Goal: Task Accomplishment & Management: Complete application form

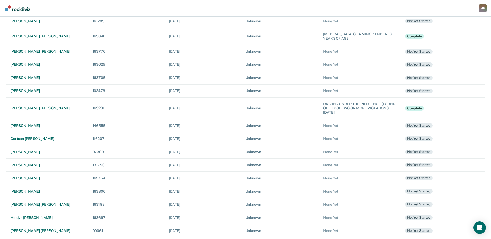
scroll to position [87, 0]
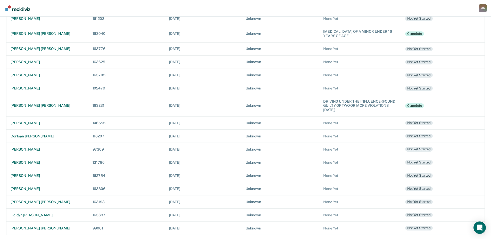
click at [31, 229] on div "[PERSON_NAME] [PERSON_NAME]" at bounding box center [48, 228] width 74 height 4
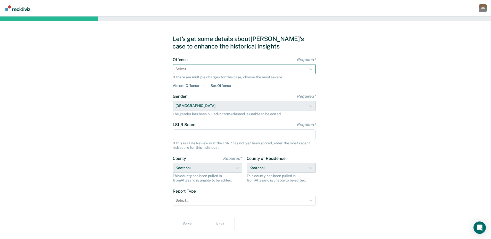
click at [204, 69] on div at bounding box center [239, 68] width 128 height 5
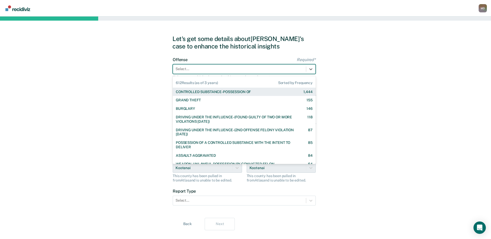
click at [204, 92] on div "CONTROLLED SUBSTANCE-POSSESSION OF" at bounding box center [213, 92] width 75 height 4
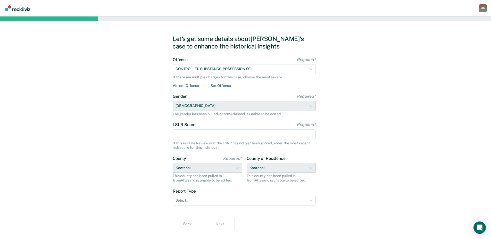
click at [200, 135] on input "LSI-R Score Required*" at bounding box center [244, 134] width 143 height 11
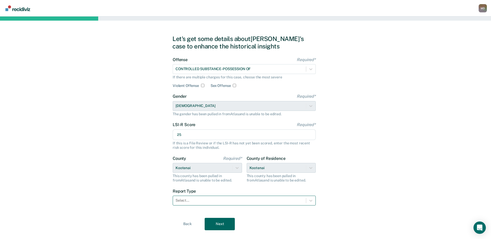
type input "25"
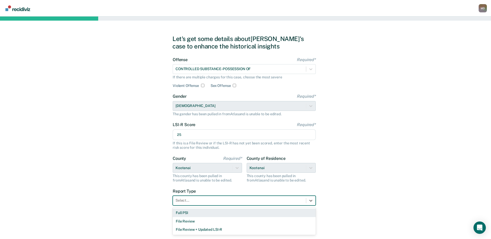
click at [203, 199] on div at bounding box center [239, 200] width 128 height 5
click at [197, 213] on div "Full PSI" at bounding box center [244, 212] width 143 height 9
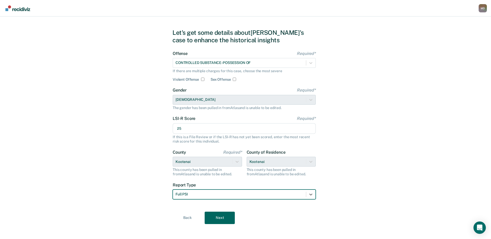
scroll to position [10, 0]
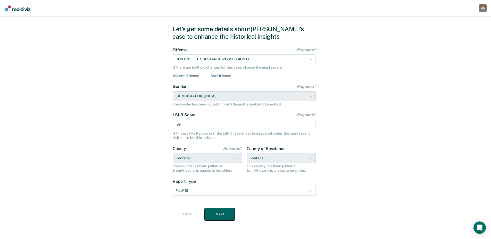
click at [221, 214] on button "Next" at bounding box center [220, 214] width 30 height 12
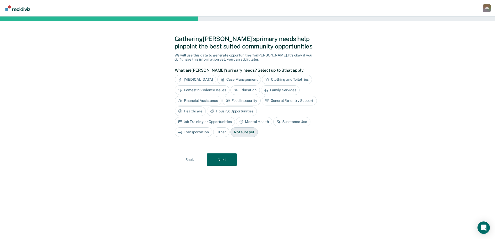
click at [250, 81] on div "Case Management" at bounding box center [239, 80] width 44 height 10
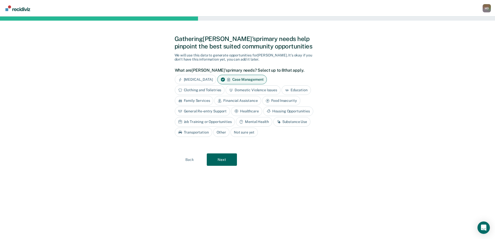
click at [213, 91] on div "Clothing and Toiletries" at bounding box center [200, 90] width 50 height 10
click at [297, 88] on div "Education" at bounding box center [301, 90] width 29 height 10
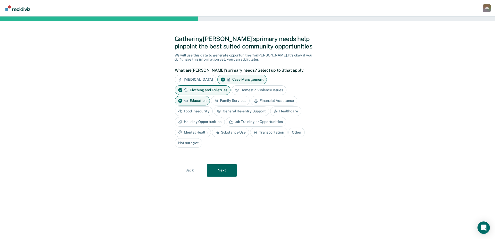
click at [269, 100] on div "Financial Assistance" at bounding box center [273, 101] width 47 height 10
click at [197, 110] on div "Food Insecurity" at bounding box center [194, 111] width 38 height 10
click at [237, 111] on div "General Re-entry Support" at bounding box center [247, 111] width 55 height 10
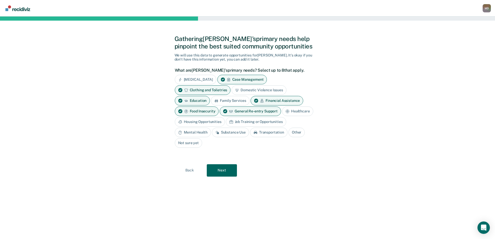
click at [204, 121] on div "Housing Opportunities" at bounding box center [200, 122] width 50 height 10
click at [200, 132] on div "Mental Health" at bounding box center [193, 133] width 36 height 10
click at [233, 133] on div "Substance Use" at bounding box center [236, 133] width 37 height 10
click at [219, 90] on div "Clothing and Toiletries" at bounding box center [203, 90] width 56 height 10
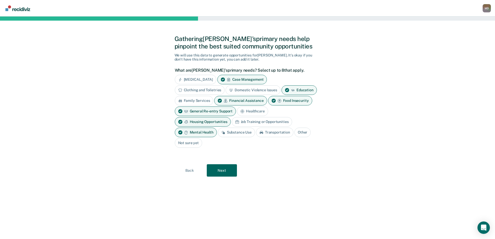
click at [238, 131] on div "Substance Use" at bounding box center [236, 133] width 37 height 10
click at [253, 102] on div "Financial Assistance" at bounding box center [240, 101] width 53 height 10
click at [273, 133] on div "Transportation" at bounding box center [280, 133] width 37 height 10
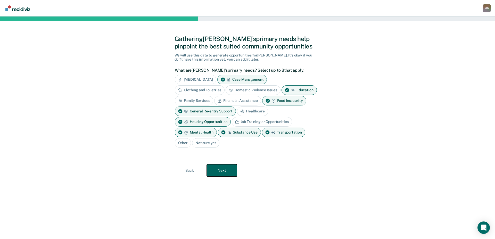
click at [223, 170] on button "Next" at bounding box center [222, 170] width 30 height 12
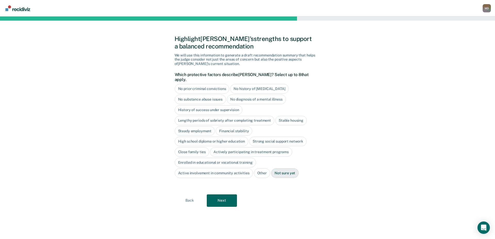
click at [288, 168] on div "Not sure yet" at bounding box center [284, 173] width 27 height 10
click at [219, 196] on button "Next" at bounding box center [222, 200] width 30 height 12
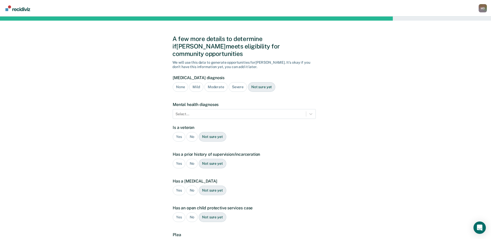
click at [261, 82] on div "Not sure yet" at bounding box center [261, 87] width 27 height 10
click at [192, 132] on div "No" at bounding box center [192, 137] width 12 height 10
click at [179, 159] on div "Yes" at bounding box center [179, 164] width 13 height 10
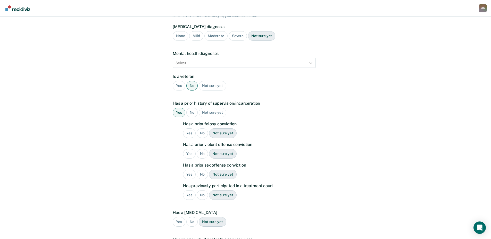
scroll to position [52, 0]
click at [203, 128] on div "No" at bounding box center [203, 133] width 12 height 10
click at [188, 148] on div "Yes" at bounding box center [189, 153] width 13 height 10
click at [201, 169] on div "No" at bounding box center [203, 174] width 12 height 10
click at [186, 190] on div "Yes" at bounding box center [189, 195] width 13 height 10
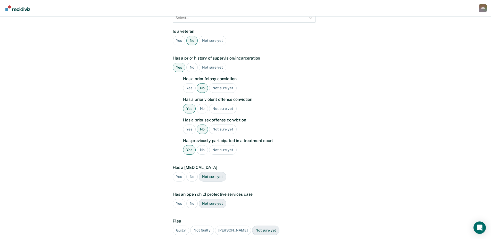
scroll to position [103, 0]
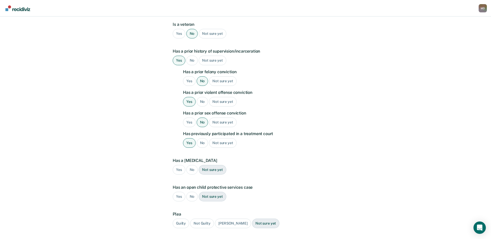
click at [213, 165] on div "Not sure yet" at bounding box center [212, 170] width 27 height 10
click at [189, 192] on div "No" at bounding box center [192, 197] width 12 height 10
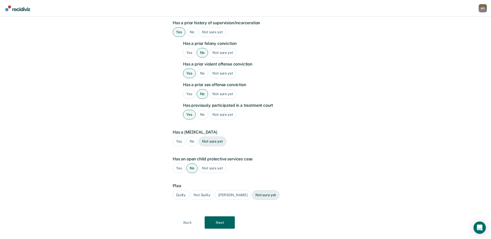
scroll to position [132, 0]
click at [182, 189] on div "Guilty" at bounding box center [181, 194] width 16 height 10
click at [223, 217] on button "Next" at bounding box center [220, 221] width 30 height 12
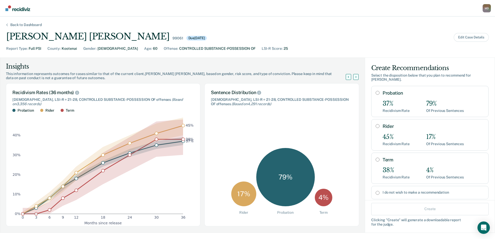
click at [375, 91] on input "Probation" at bounding box center [377, 93] width 4 height 4
radio input "true"
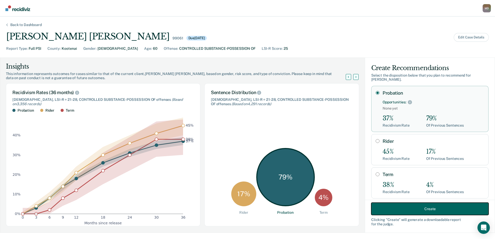
click at [437, 209] on button "Create" at bounding box center [429, 209] width 117 height 12
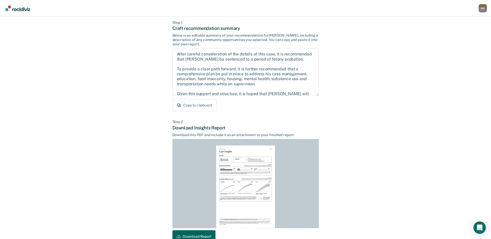
scroll to position [55, 0]
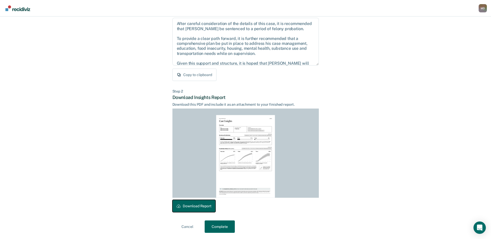
click at [189, 204] on button "Download Report" at bounding box center [193, 206] width 43 height 12
click at [221, 226] on button "Complete" at bounding box center [220, 226] width 30 height 12
